Goal: Task Accomplishment & Management: Manage account settings

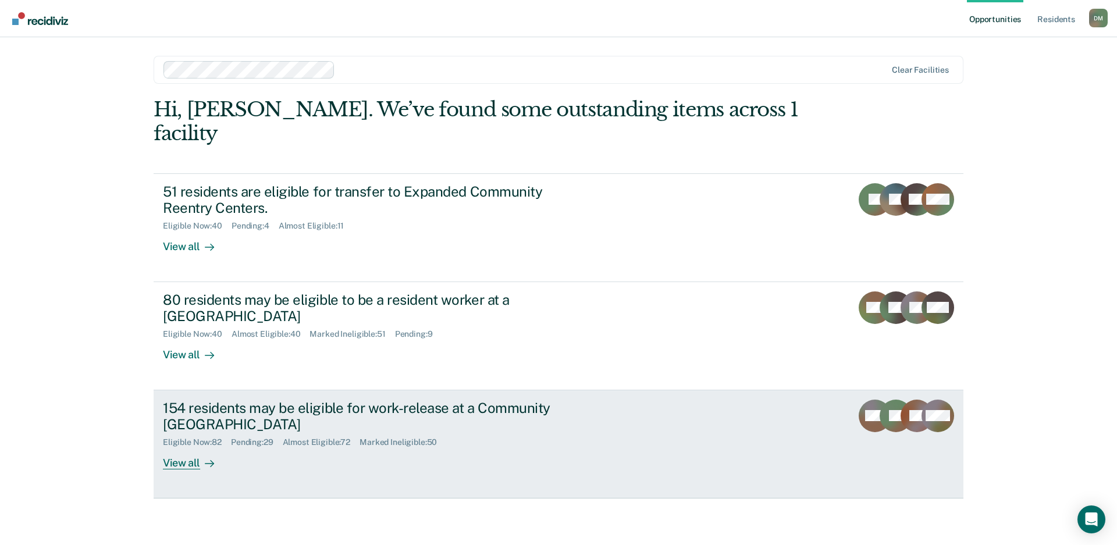
click at [628, 423] on link "154 residents may be eligible for work-release at a Community Reentry Center El…" at bounding box center [559, 444] width 810 height 108
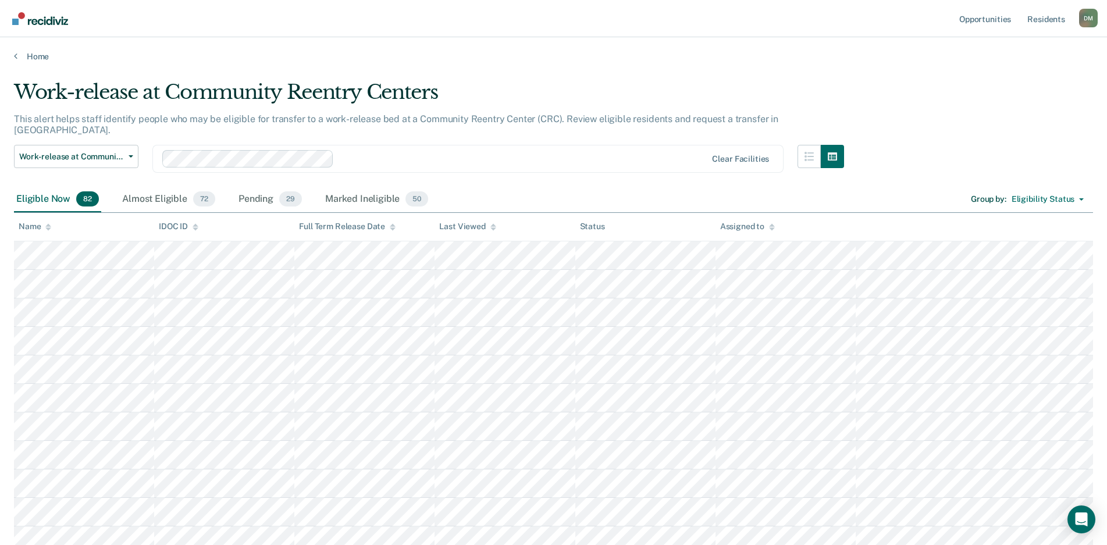
click at [492, 227] on icon at bounding box center [493, 228] width 6 height 3
click at [492, 229] on icon at bounding box center [493, 228] width 6 height 3
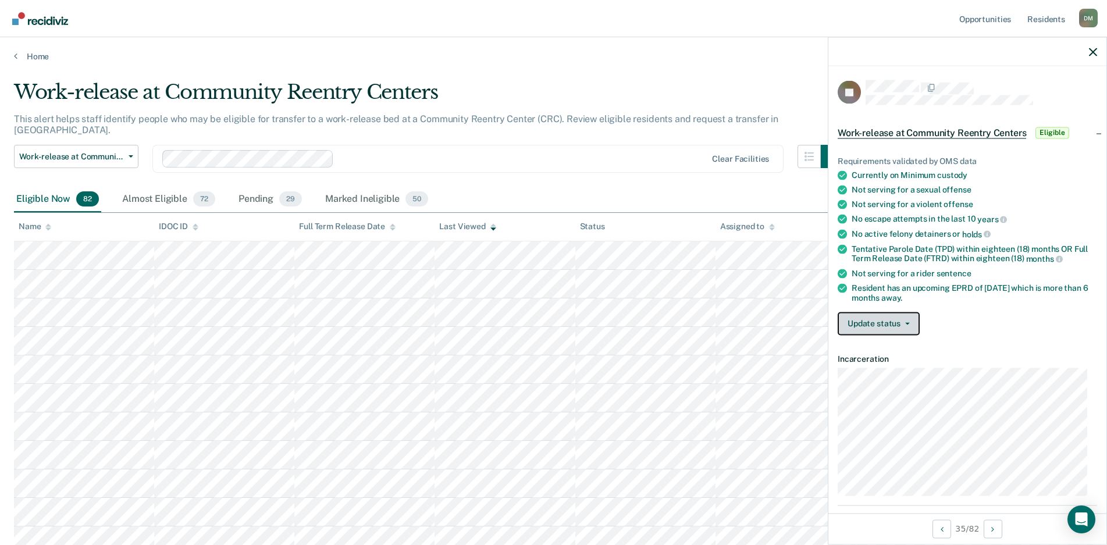
click at [909, 323] on button "Update status" at bounding box center [879, 323] width 82 height 23
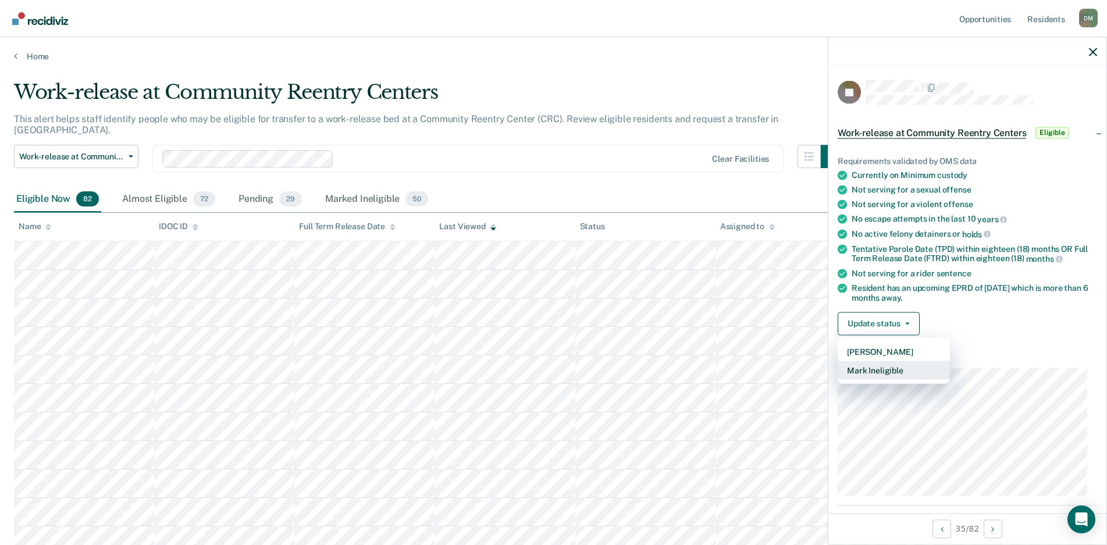
click at [877, 370] on button "Mark Ineligible" at bounding box center [894, 370] width 112 height 19
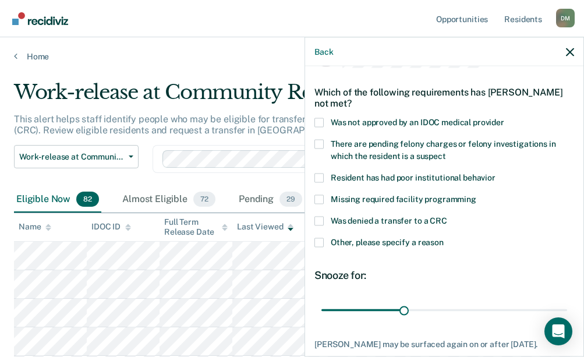
scroll to position [58, 0]
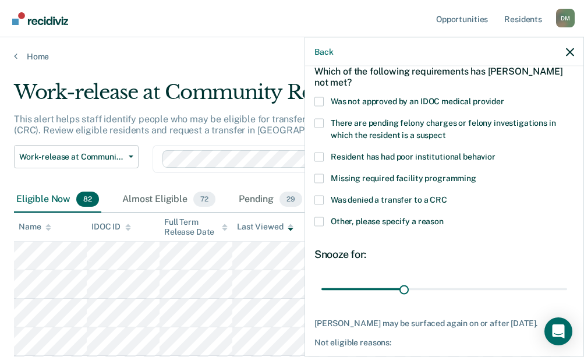
click at [317, 219] on span at bounding box center [318, 220] width 9 height 9
click at [443, 216] on input "Other, please specify a reason" at bounding box center [443, 216] width 0 height 0
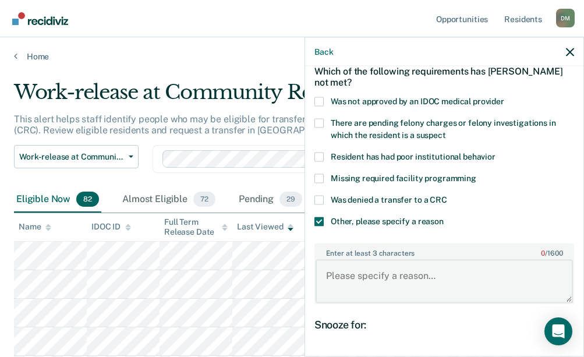
click at [350, 272] on textarea "Enter at least 3 characters 0 / 1600" at bounding box center [443, 280] width 257 height 43
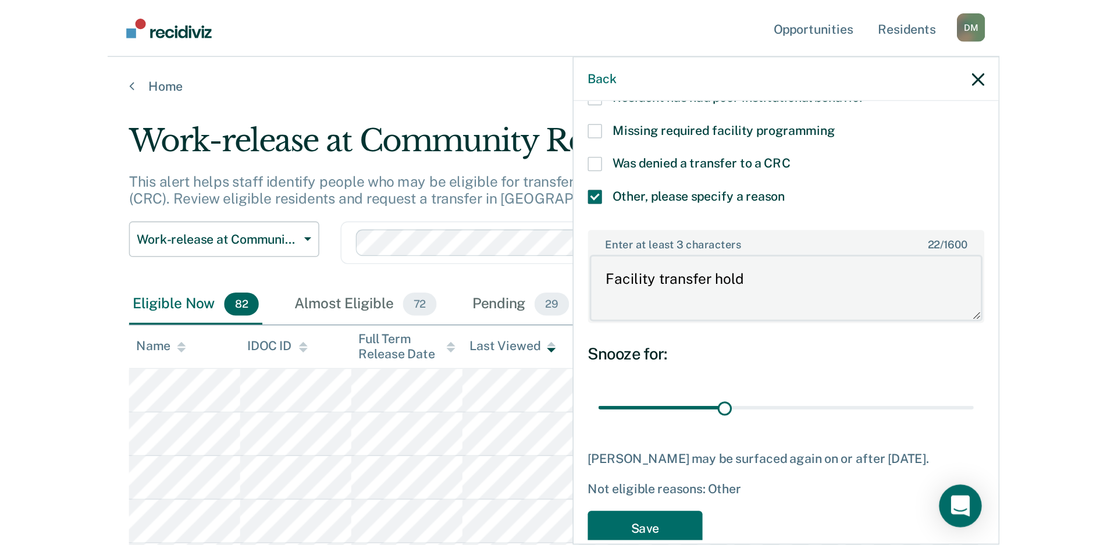
scroll to position [175, 0]
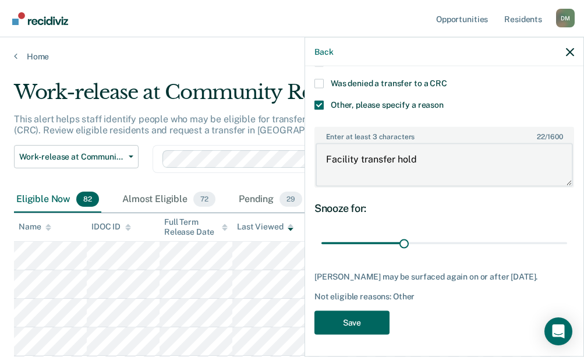
type textarea "Facility transfer hold"
click at [335, 315] on button "Save" at bounding box center [351, 322] width 75 height 24
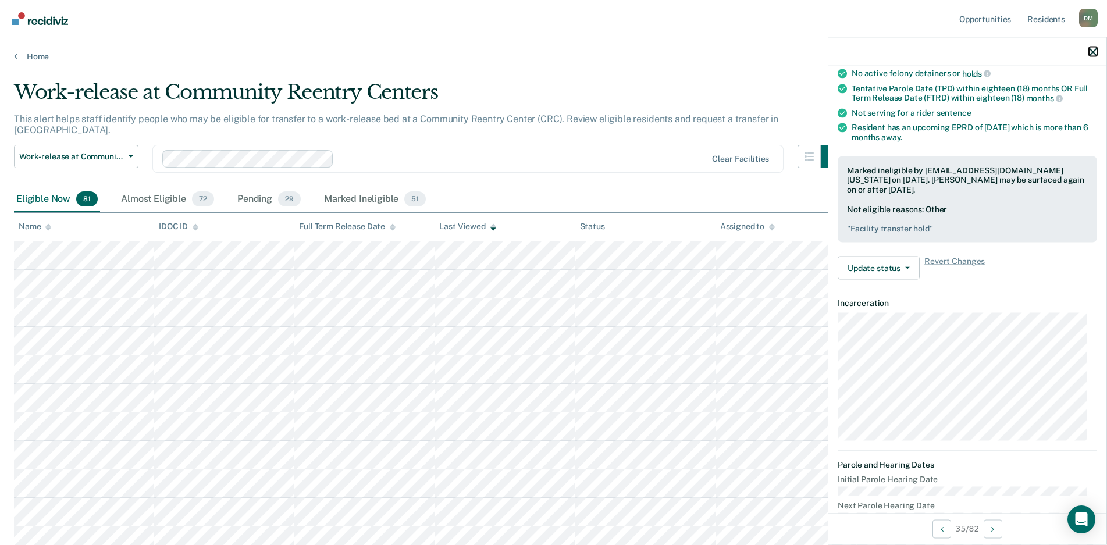
click at [1094, 51] on icon "button" at bounding box center [1093, 52] width 8 height 8
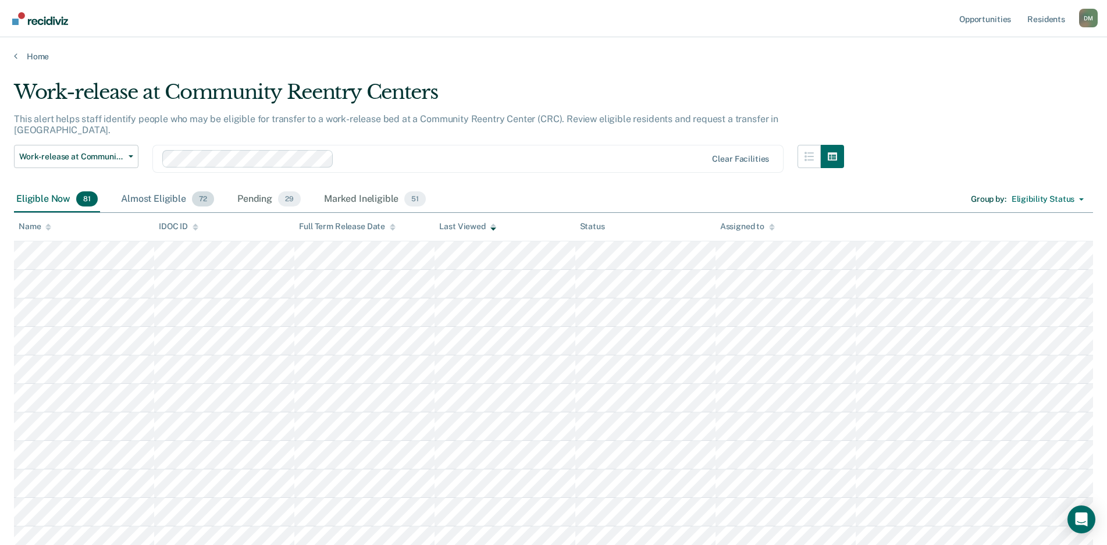
click at [147, 190] on div "Almost Eligible 72" at bounding box center [168, 200] width 98 height 26
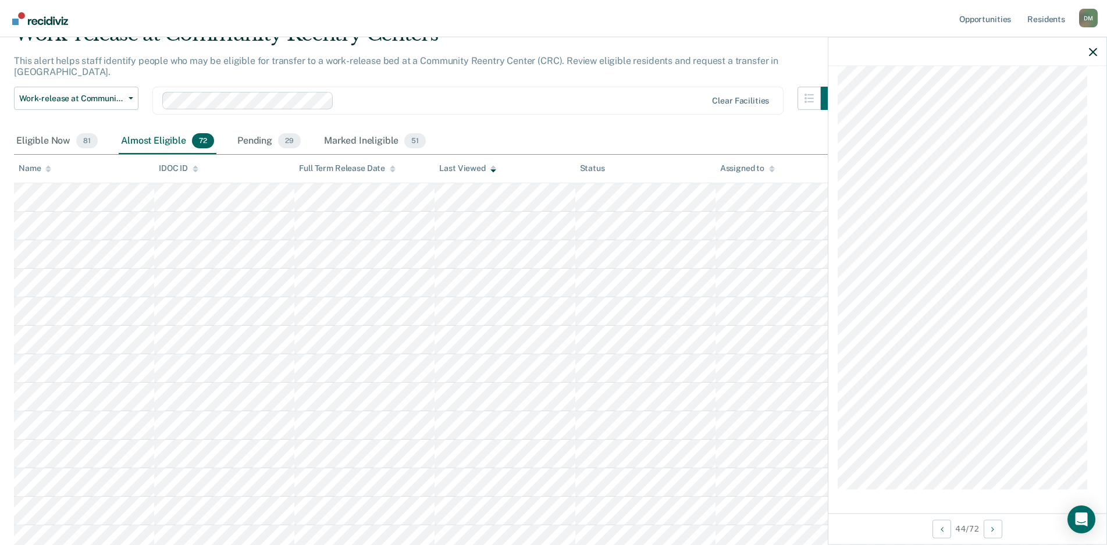
scroll to position [1235, 0]
click at [128, 87] on button "Work-release at Community Reentry Centers" at bounding box center [76, 98] width 125 height 23
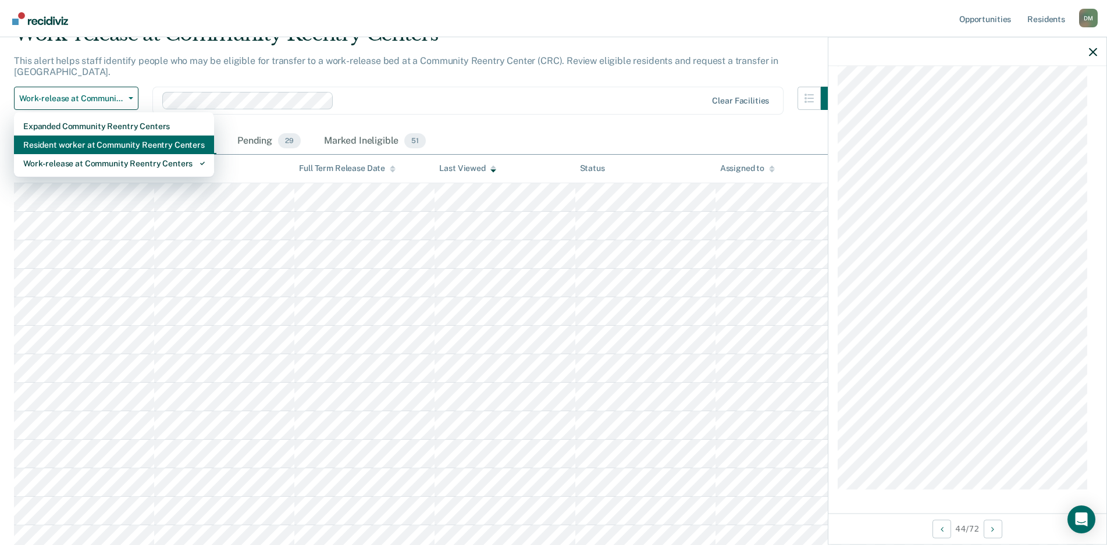
click at [104, 136] on div "Resident worker at Community Reentry Centers" at bounding box center [114, 145] width 182 height 19
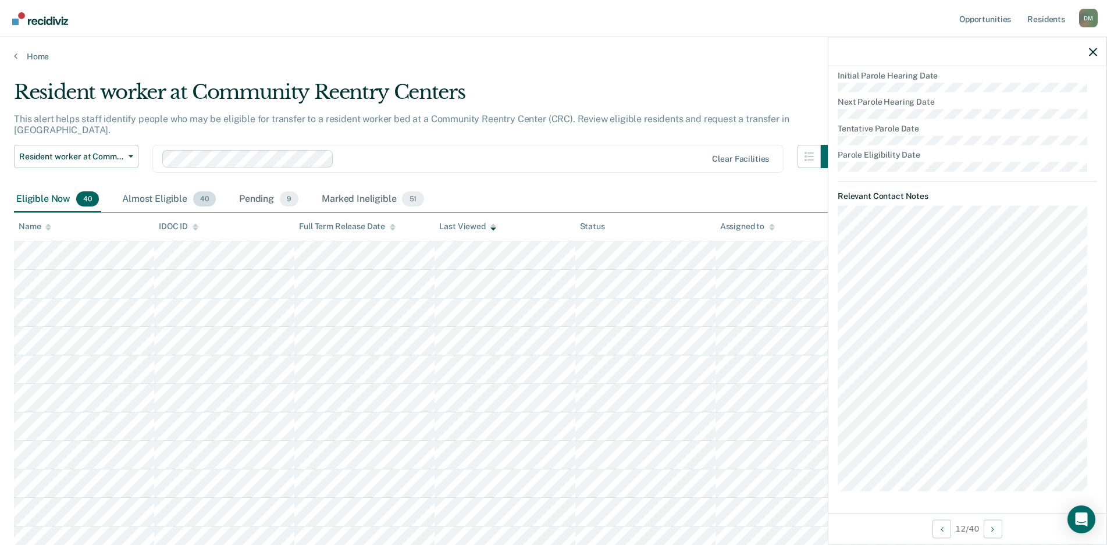
click at [146, 187] on div "Almost Eligible 40" at bounding box center [169, 200] width 98 height 26
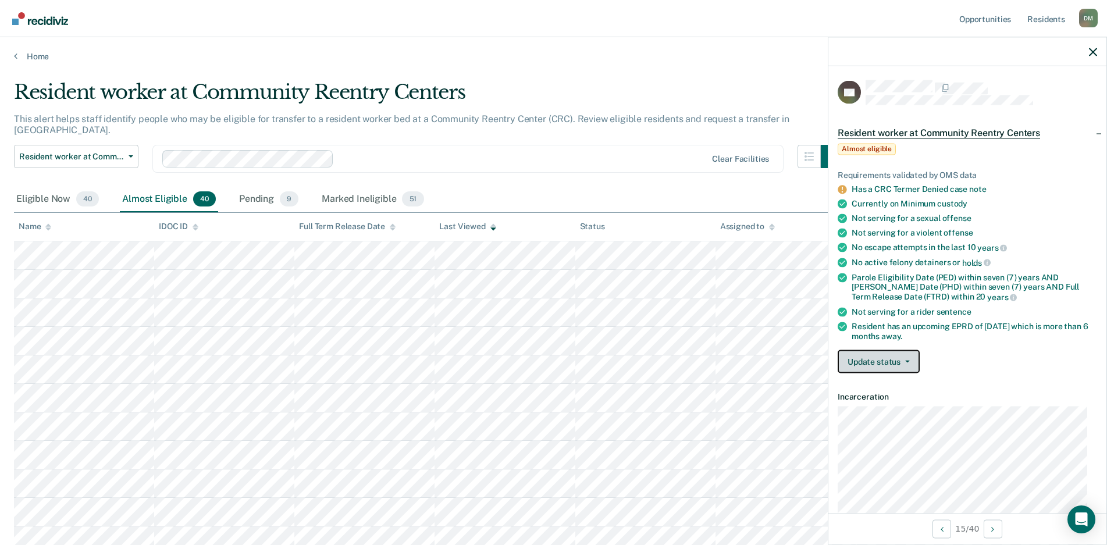
click at [880, 365] on button "Update status" at bounding box center [879, 361] width 82 height 23
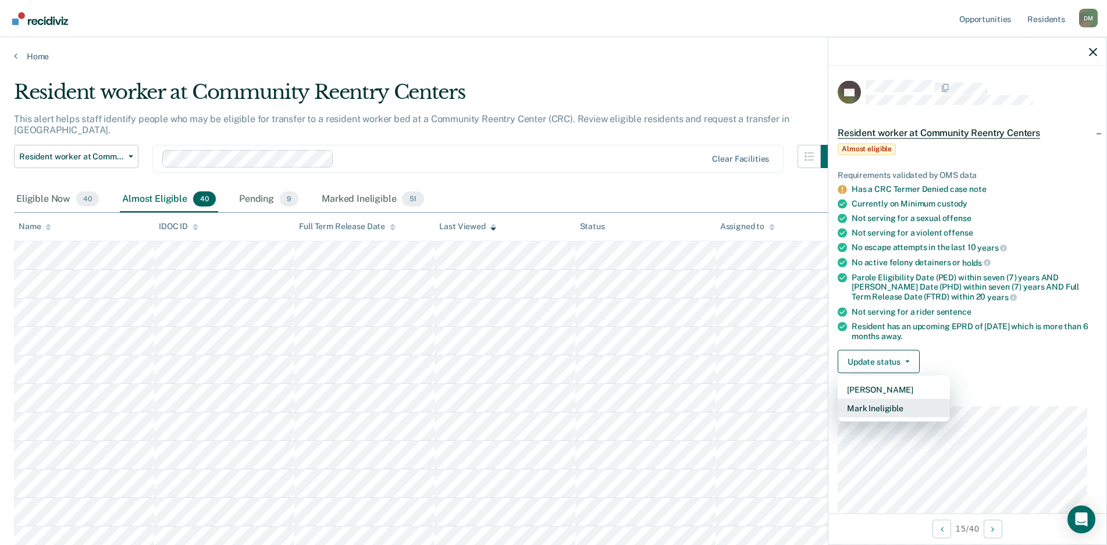
click at [869, 406] on button "Mark Ineligible" at bounding box center [894, 408] width 112 height 19
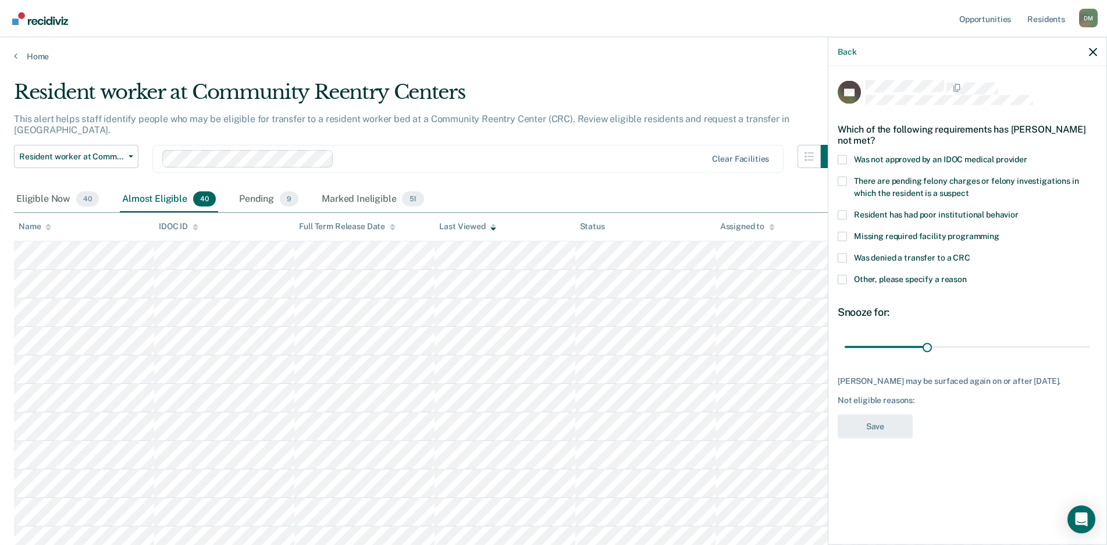
click at [845, 259] on span at bounding box center [842, 257] width 9 height 9
click at [970, 253] on input "Was denied a transfer to a CRC" at bounding box center [970, 253] width 0 height 0
drag, startPoint x: 927, startPoint y: 346, endPoint x: 659, endPoint y: 371, distance: 269.3
type input "1"
click at [845, 357] on input "range" at bounding box center [968, 347] width 246 height 20
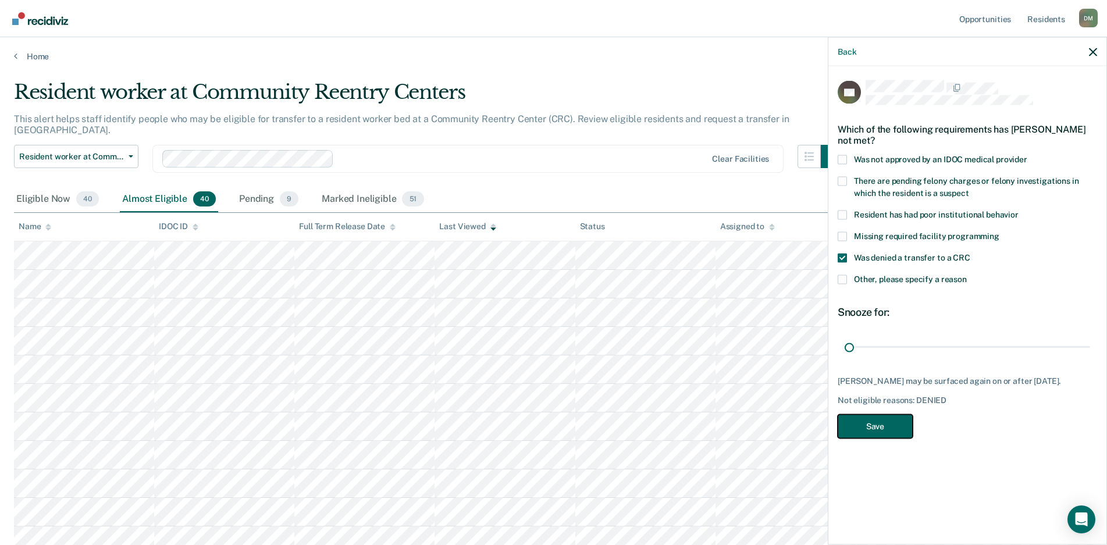
click at [869, 426] on button "Save" at bounding box center [875, 426] width 75 height 24
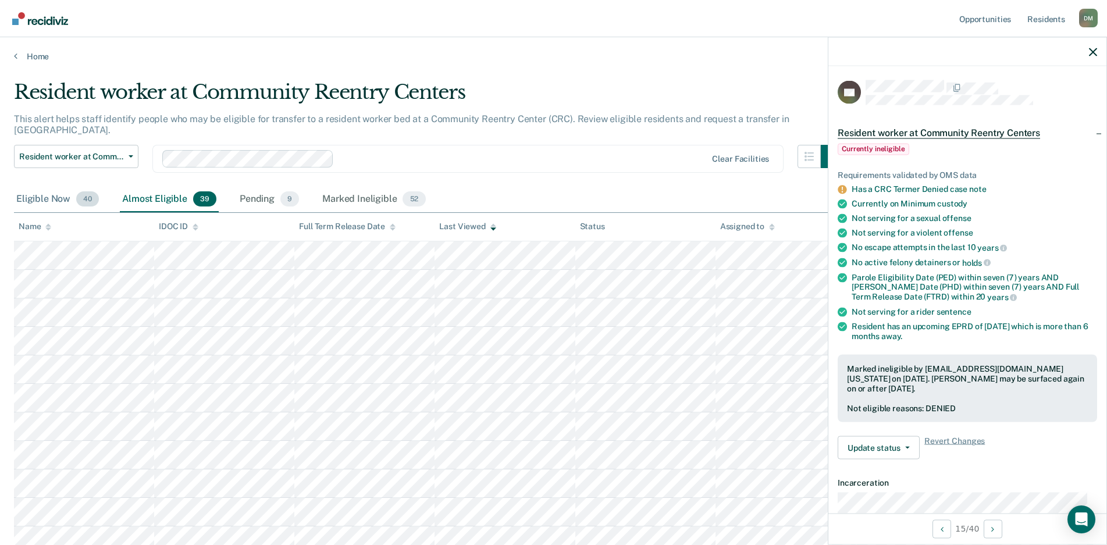
click at [52, 192] on div "Eligible Now 40" at bounding box center [57, 200] width 87 height 26
